Goal: Task Accomplishment & Management: Use online tool/utility

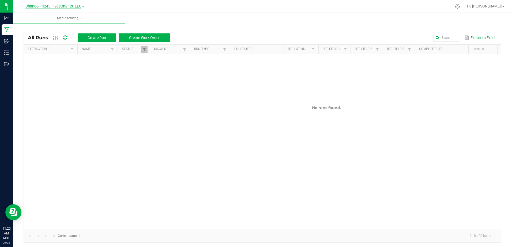
click at [81, 4] on span "Shango - 4245 Investments, LLC" at bounding box center [53, 6] width 56 height 5
click at [83, 18] on link "DXR FINANCE 4 LLC dba True Harvest (Total Health and Wellness)" at bounding box center [55, 18] width 78 height 7
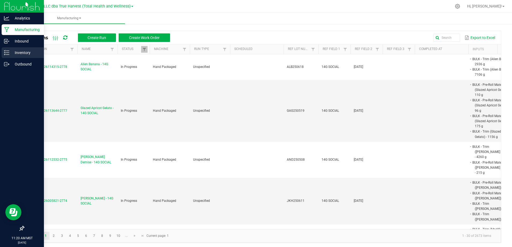
click at [30, 52] on p "Inventory" at bounding box center [25, 52] width 32 height 6
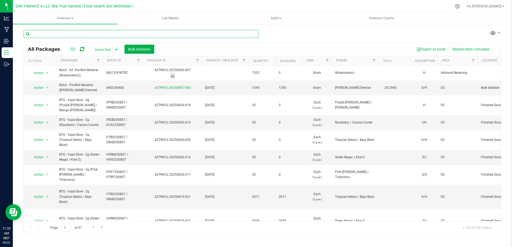
click at [60, 35] on input "text" at bounding box center [141, 34] width 235 height 8
paste input "GAG250508"
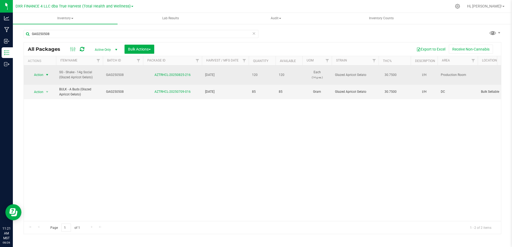
click at [46, 77] on span "select" at bounding box center [47, 75] width 4 height 4
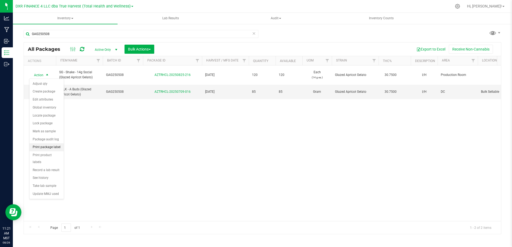
click at [47, 148] on li "Print package label" at bounding box center [46, 147] width 34 height 8
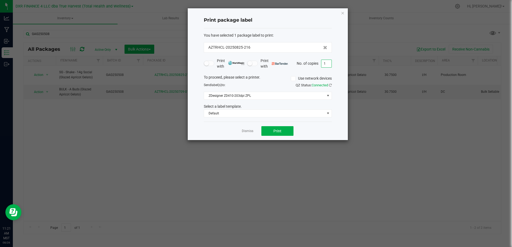
click at [325, 64] on input "1" at bounding box center [326, 63] width 10 height 7
click at [270, 131] on button "Print" at bounding box center [277, 131] width 32 height 10
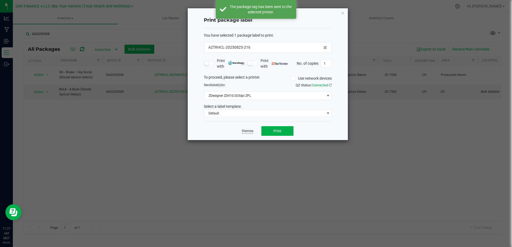
click at [246, 131] on link "Dismiss" at bounding box center [248, 131] width 12 height 5
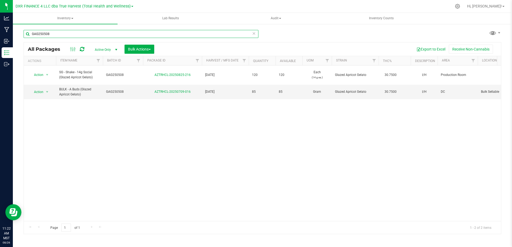
drag, startPoint x: 27, startPoint y: 34, endPoint x: 16, endPoint y: 32, distance: 11.1
click at [16, 32] on div "GAG250508 All Packages Active Only Active Only Lab Samples Locked All Bulk Acti…" at bounding box center [262, 105] width 499 height 163
paste input "ORB250603"
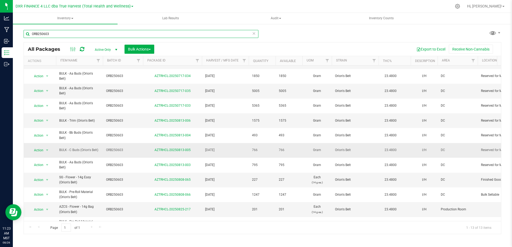
scroll to position [31, 0]
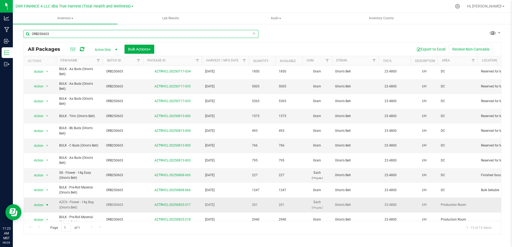
type input "ORB250603"
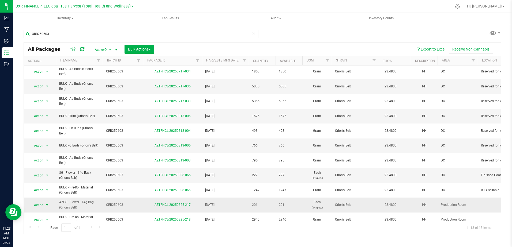
click at [46, 203] on span "select" at bounding box center [47, 205] width 4 height 4
click at [54, 148] on li "Print package label" at bounding box center [46, 147] width 34 height 8
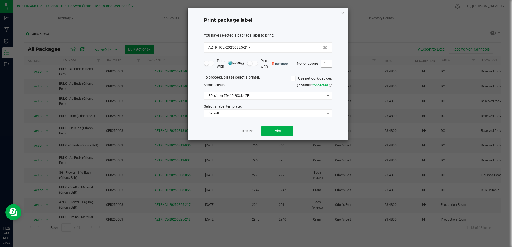
click at [327, 63] on input "1" at bounding box center [326, 63] width 10 height 7
type input "3"
click at [282, 130] on button "Print" at bounding box center [277, 131] width 32 height 10
click at [247, 132] on link "Dismiss" at bounding box center [248, 131] width 12 height 5
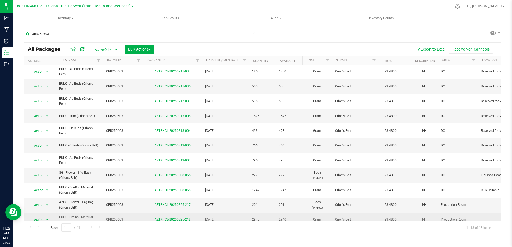
click at [47, 218] on span "select" at bounding box center [47, 220] width 4 height 4
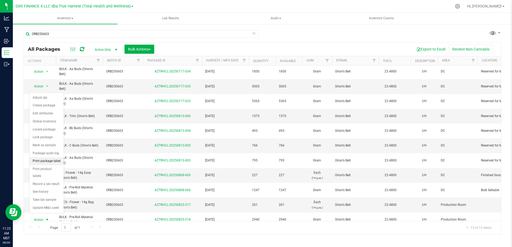
click at [58, 163] on li "Print package label" at bounding box center [46, 161] width 34 height 8
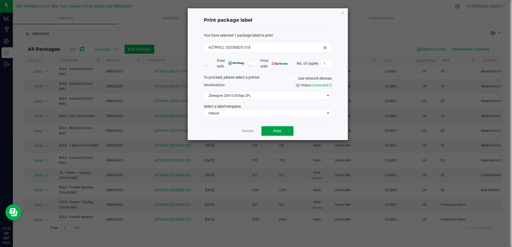
click at [272, 132] on button "Print" at bounding box center [277, 131] width 32 height 10
click at [244, 132] on div at bounding box center [268, 74] width 160 height 132
click at [245, 131] on div at bounding box center [268, 74] width 160 height 132
click at [248, 130] on link "Dismiss" at bounding box center [248, 131] width 12 height 5
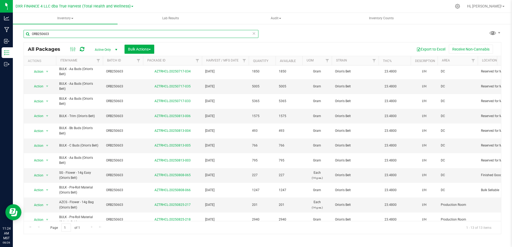
drag, startPoint x: 45, startPoint y: 31, endPoint x: 28, endPoint y: 29, distance: 18.0
click at [28, 29] on div "ORB250603" at bounding box center [143, 33] width 239 height 17
paste input "LMS250527"
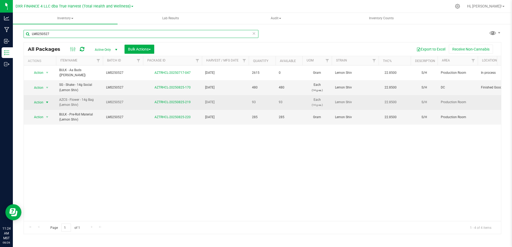
type input "LMS250527"
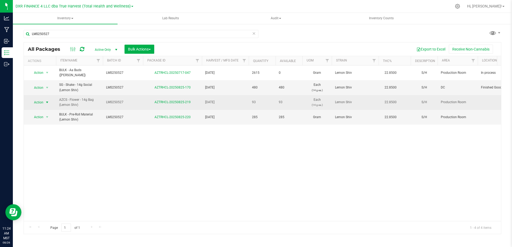
click at [47, 101] on span "select" at bounding box center [47, 102] width 4 height 4
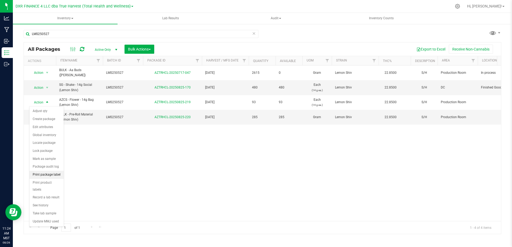
click at [54, 177] on li "Print package label" at bounding box center [46, 175] width 34 height 8
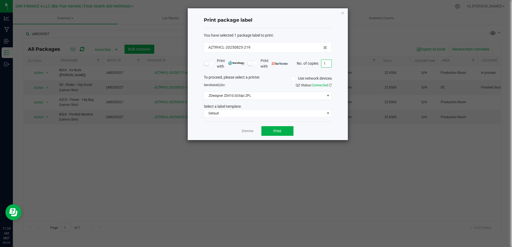
click at [323, 65] on input "1" at bounding box center [326, 63] width 10 height 7
type input "3"
click at [290, 132] on button "Print" at bounding box center [277, 131] width 32 height 10
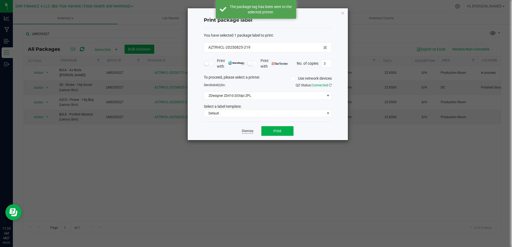
click at [244, 131] on link "Dismiss" at bounding box center [248, 131] width 12 height 5
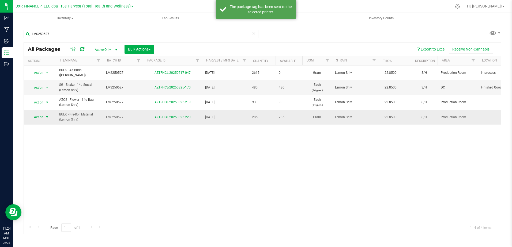
click at [47, 117] on span "select" at bounding box center [47, 117] width 4 height 4
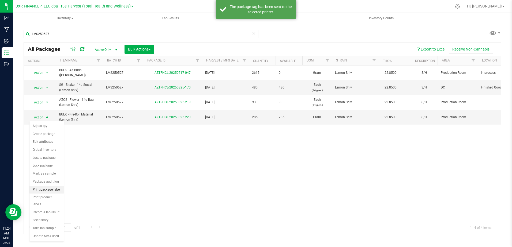
click at [51, 193] on li "Print package label" at bounding box center [46, 190] width 34 height 8
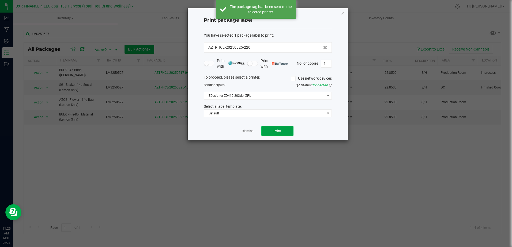
click at [271, 135] on button "Print" at bounding box center [277, 131] width 32 height 10
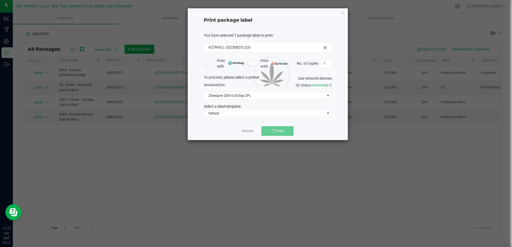
click at [247, 131] on div at bounding box center [268, 74] width 160 height 132
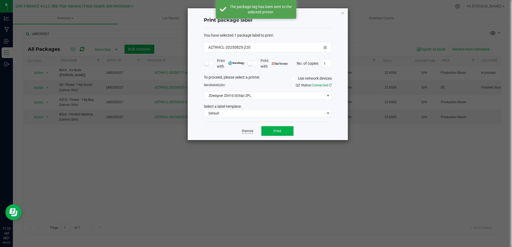
click at [246, 131] on link "Dismiss" at bounding box center [248, 131] width 12 height 5
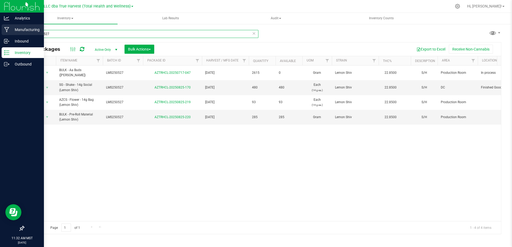
drag, startPoint x: 66, startPoint y: 34, endPoint x: 0, endPoint y: 36, distance: 65.6
click at [0, 36] on div "Analytics Manufacturing Inbound Inventory Outbound 11:32 AM MST [DATE] 08/26 DX…" at bounding box center [256, 123] width 512 height 247
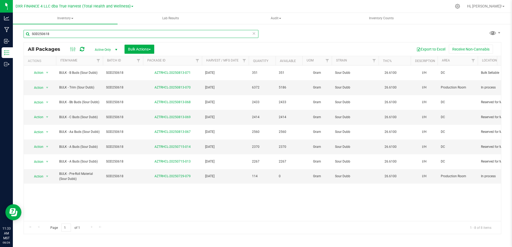
type input "SOD250618"
